Goal: Download file/media

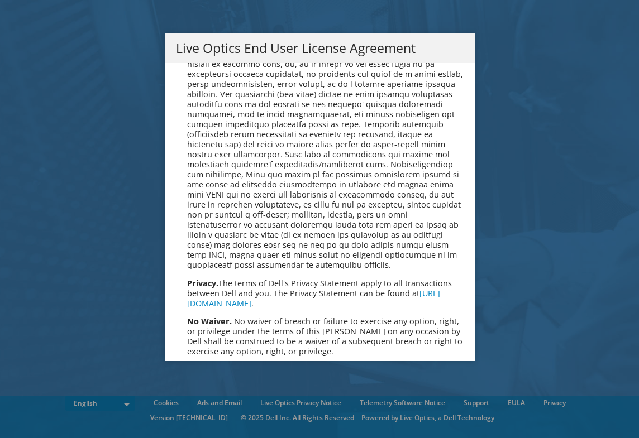
scroll to position [4224, 0]
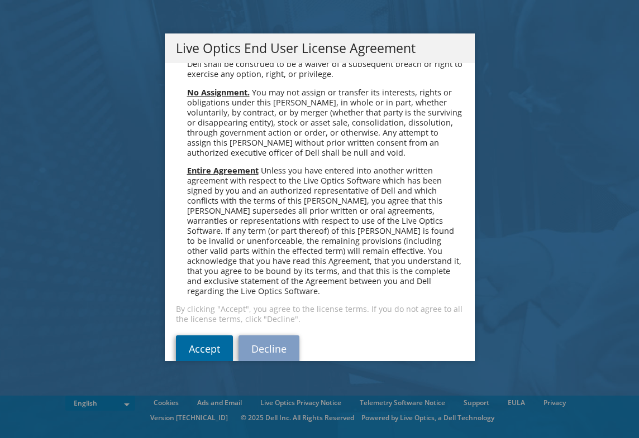
click at [194, 336] on link "Accept" at bounding box center [204, 349] width 57 height 27
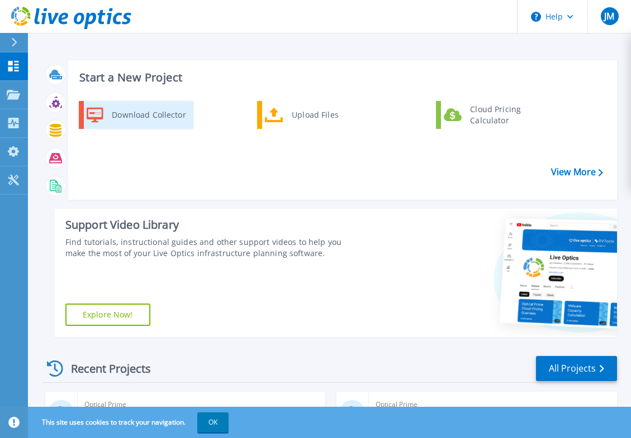
click at [166, 116] on div "Download Collector" at bounding box center [148, 115] width 84 height 22
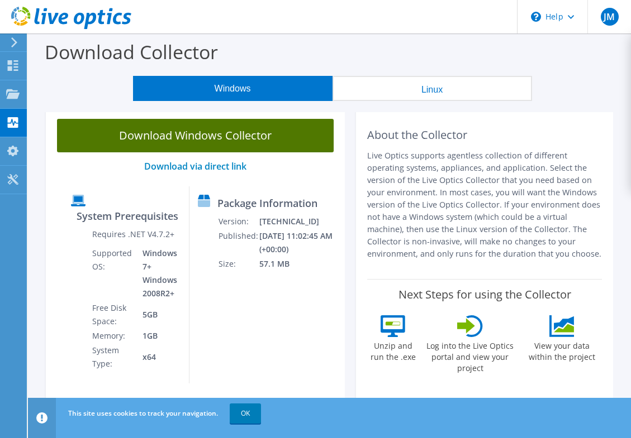
click at [208, 138] on link "Download Windows Collector" at bounding box center [195, 136] width 277 height 34
